Goal: Task Accomplishment & Management: Manage account settings

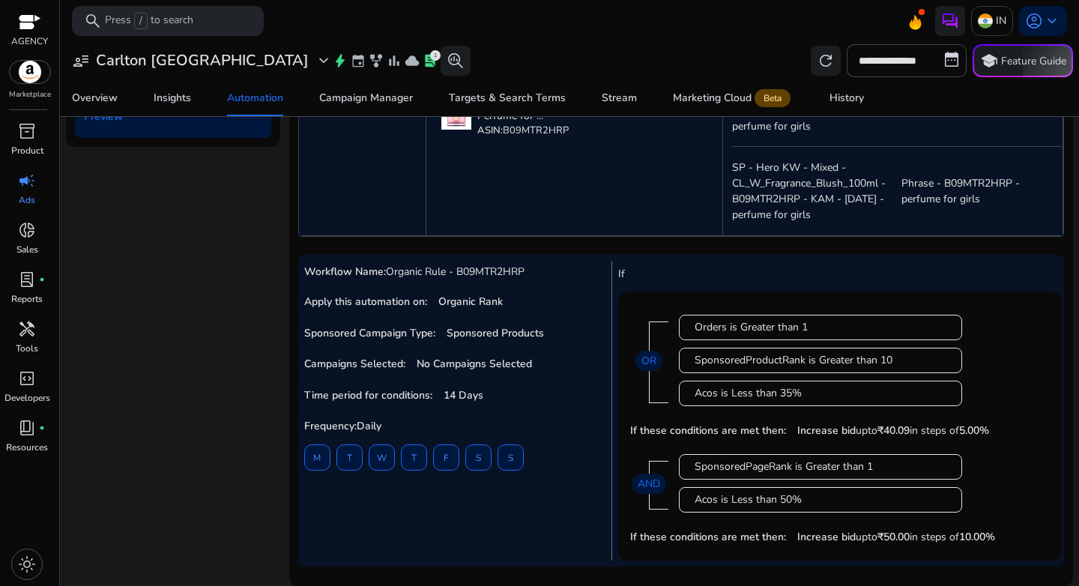
scroll to position [49, 0]
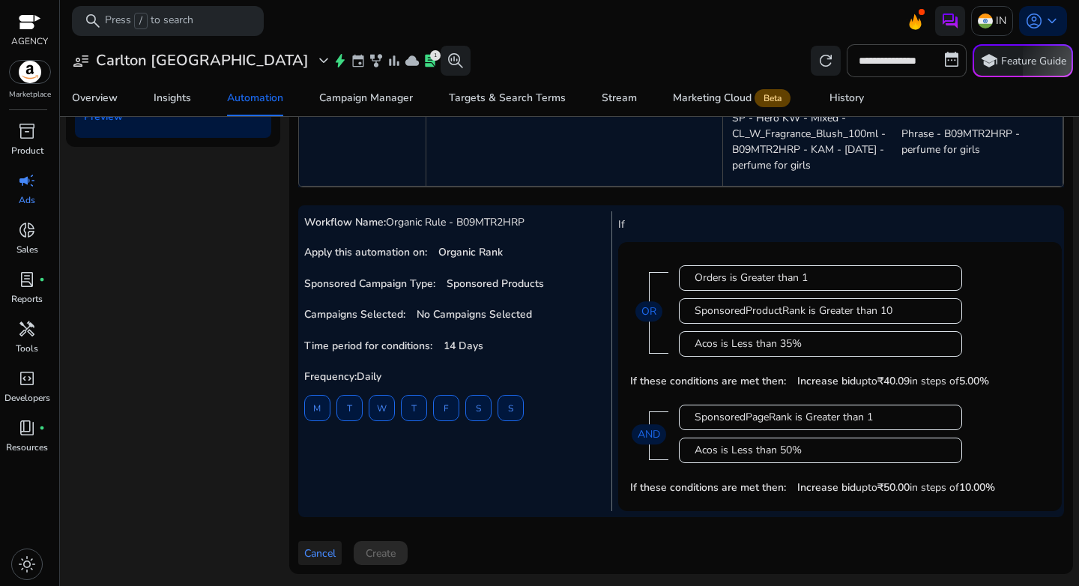
click at [314, 558] on span "Cancel" at bounding box center [319, 553] width 31 height 16
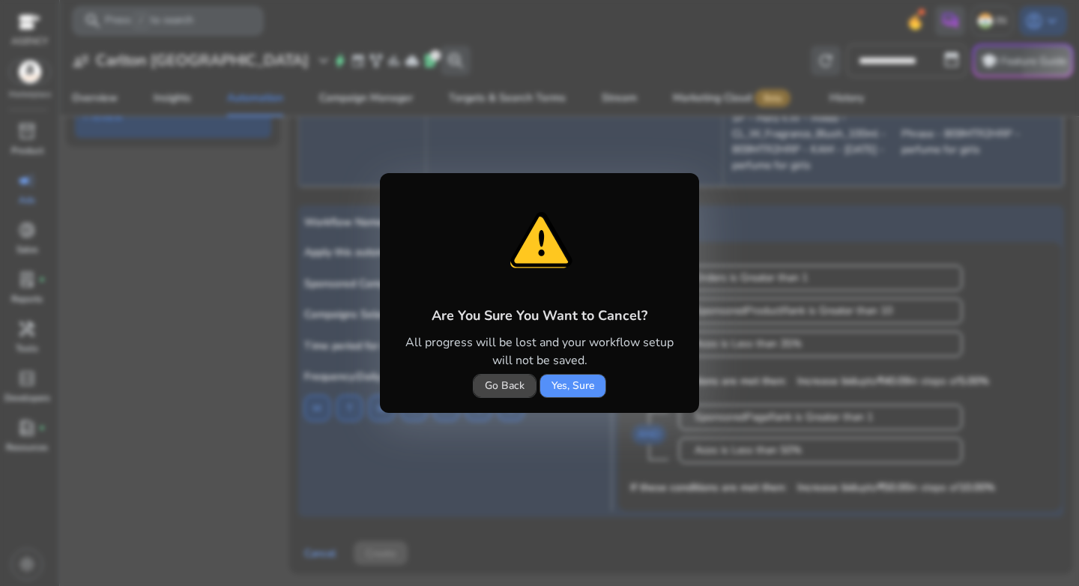
click at [569, 388] on span "Yes, Sure" at bounding box center [572, 386] width 43 height 16
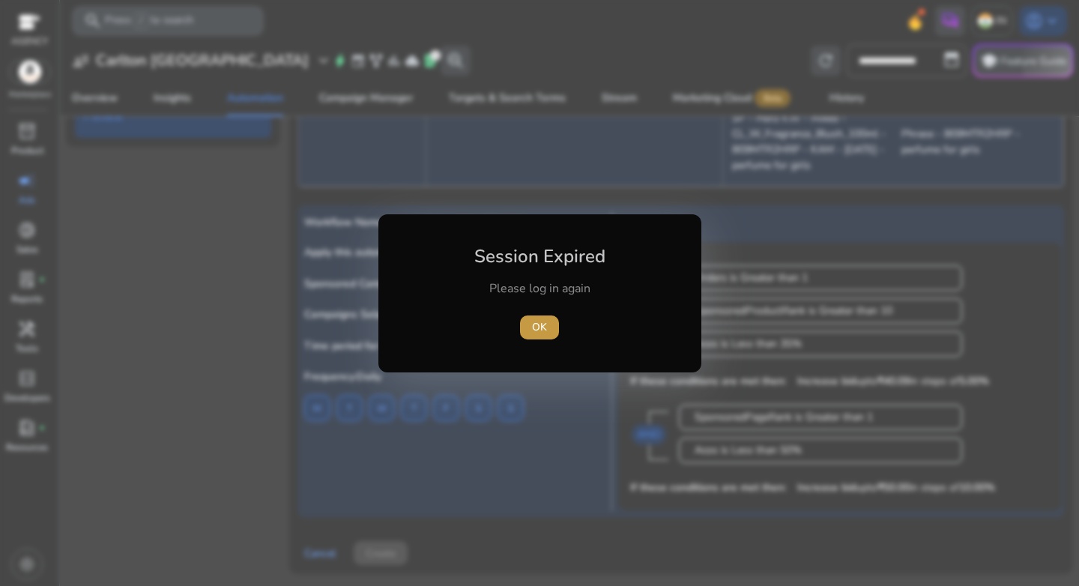
click at [532, 334] on span "OK" at bounding box center [539, 327] width 15 height 16
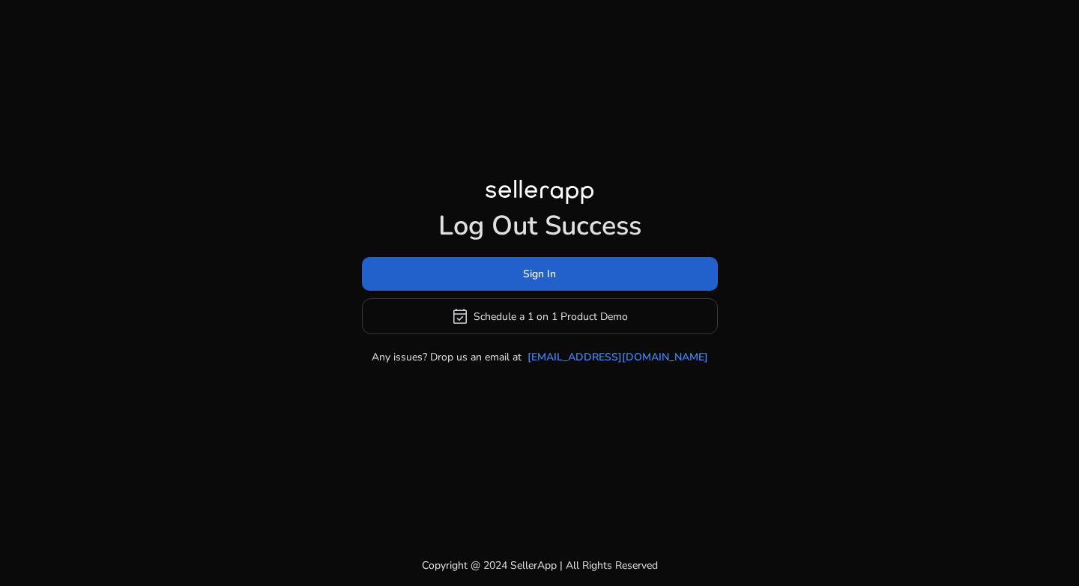
click at [549, 273] on span "Sign In" at bounding box center [539, 274] width 33 height 16
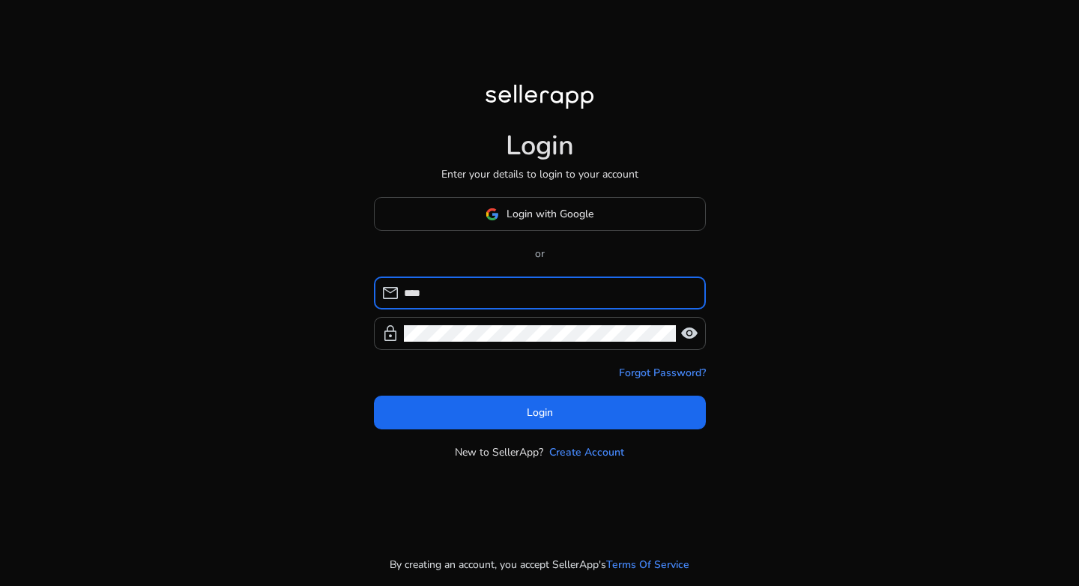
type input "**********"
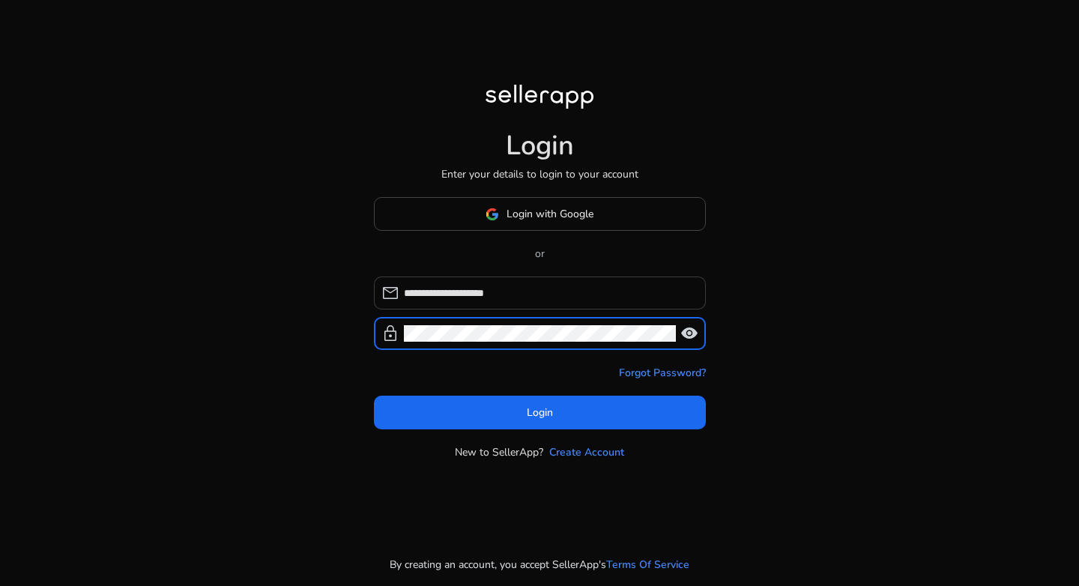
click button "Login" at bounding box center [540, 413] width 332 height 34
